Goal: Communication & Community: Participate in discussion

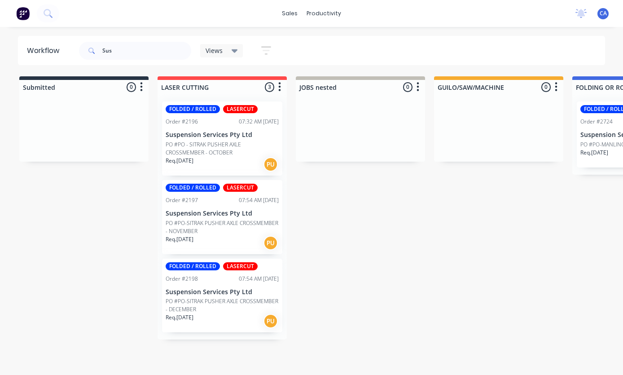
scroll to position [5, 444]
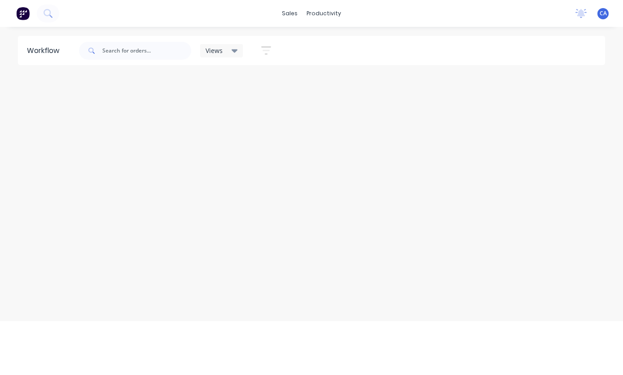
scroll to position [5, 0]
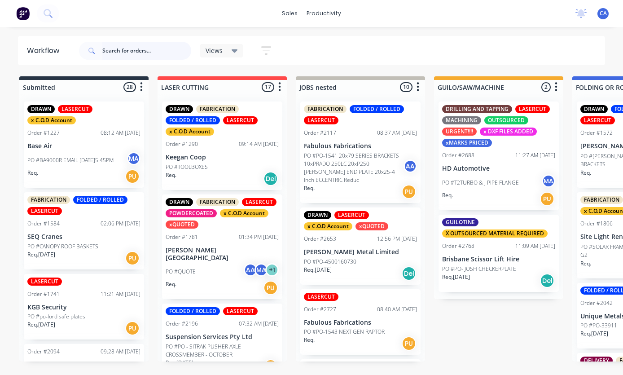
click at [149, 42] on input "text" at bounding box center [146, 51] width 89 height 18
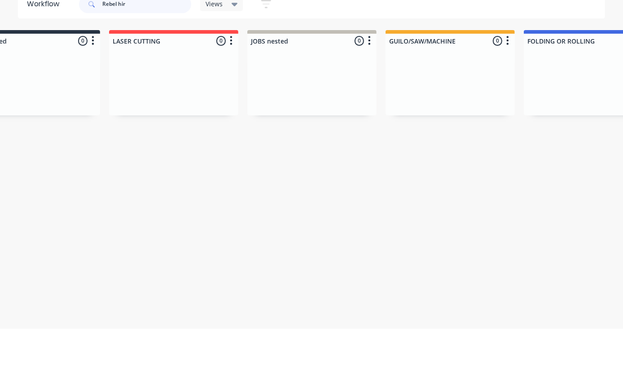
scroll to position [0, 0]
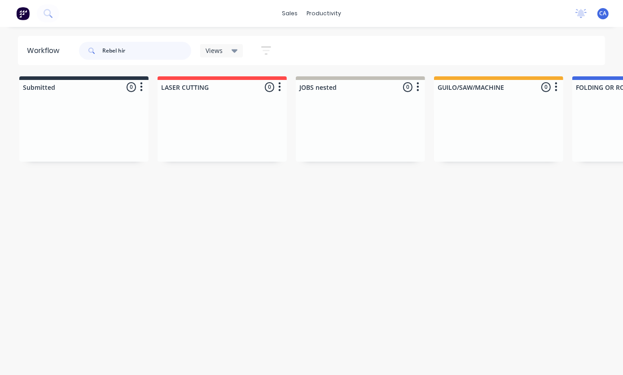
click at [182, 50] on input "Rebel hir" at bounding box center [146, 51] width 89 height 18
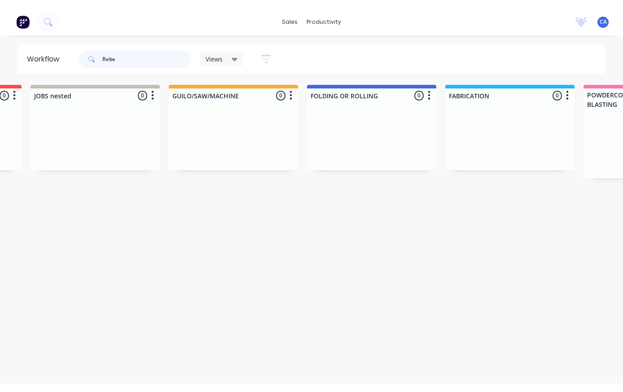
scroll to position [0, 265]
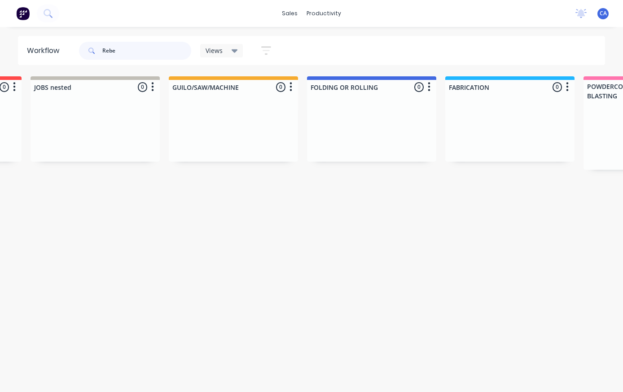
click at [149, 52] on input "Rebe" at bounding box center [146, 51] width 89 height 18
type input "R"
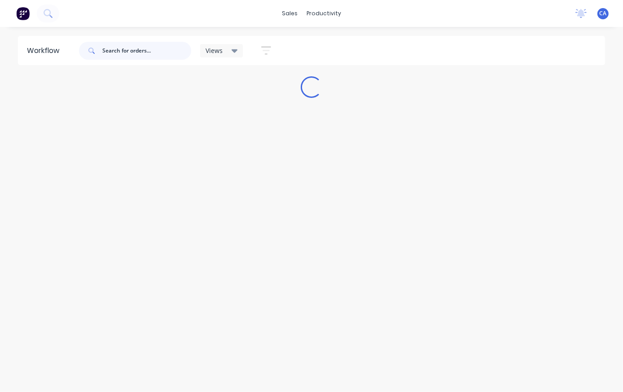
scroll to position [0, 0]
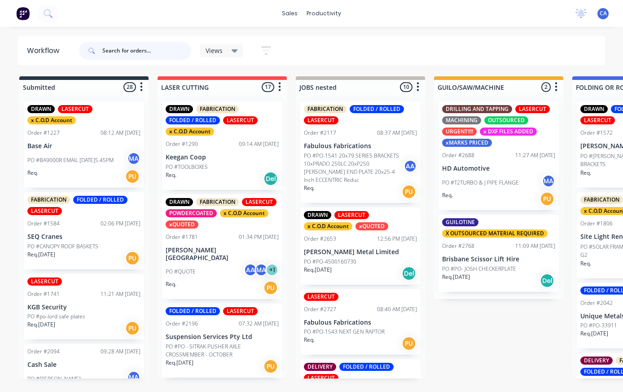
click at [113, 47] on input "text" at bounding box center [146, 51] width 89 height 18
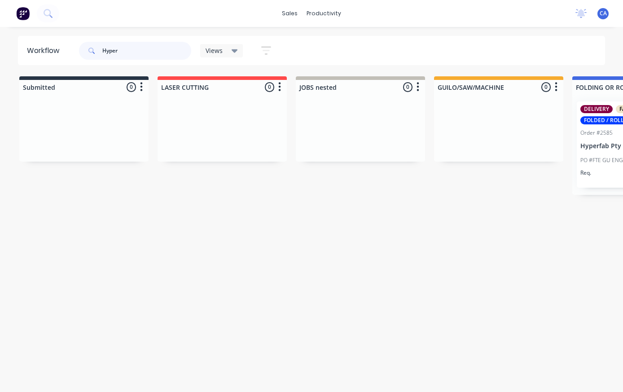
type input "Hyper"
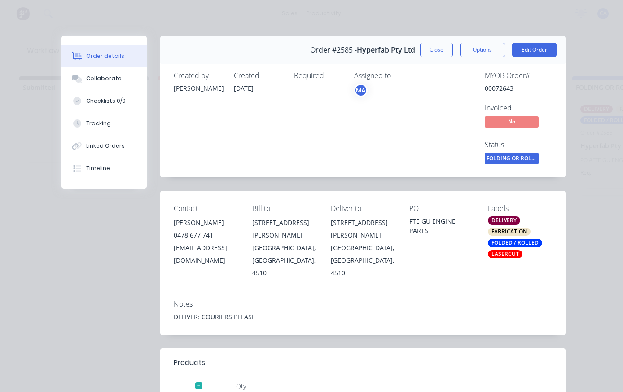
click at [97, 81] on div "Collaborate" at bounding box center [103, 79] width 35 height 8
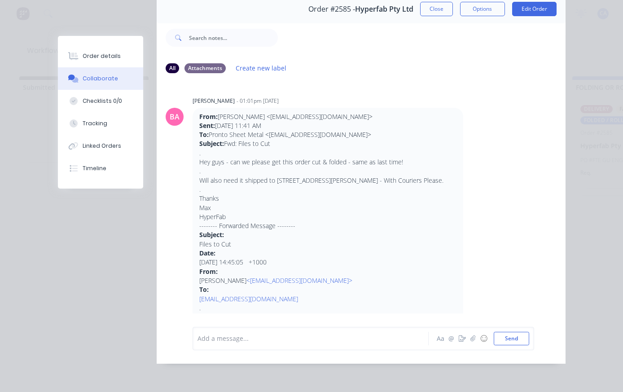
scroll to position [58, 0]
click at [212, 338] on div at bounding box center [313, 337] width 230 height 9
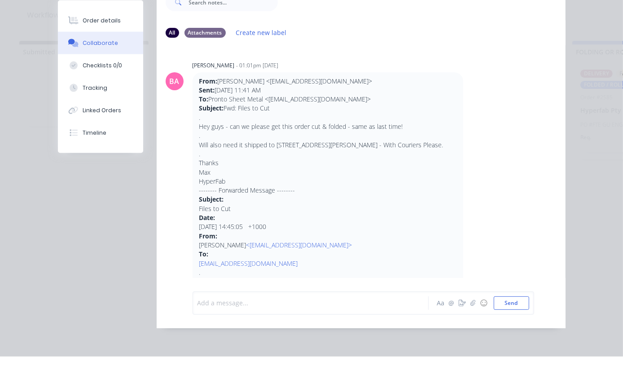
scroll to position [0, 1]
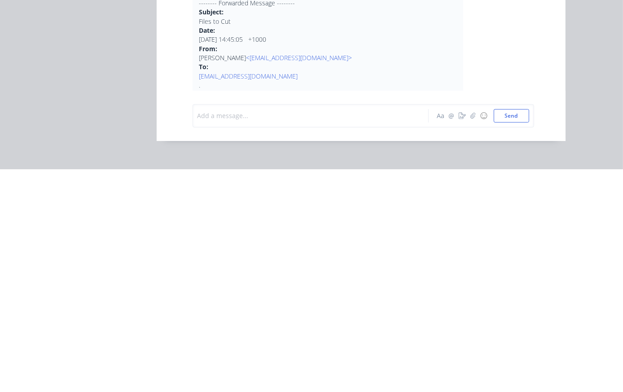
click at [472, 335] on icon "button" at bounding box center [472, 338] width 5 height 6
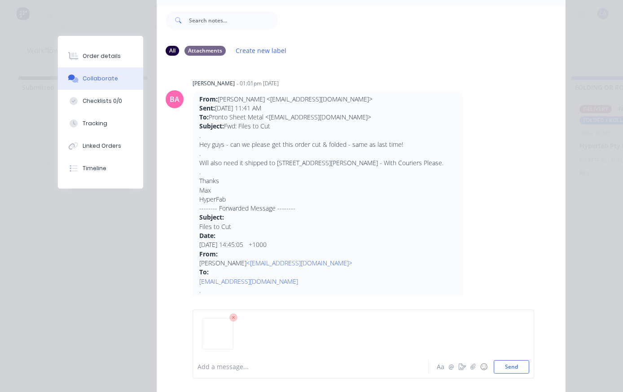
click at [520, 367] on button "Send" at bounding box center [511, 366] width 35 height 13
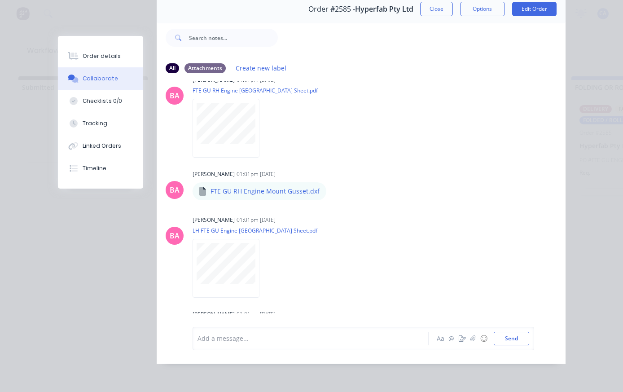
scroll to position [322, 0]
